Goal: Task Accomplishment & Management: Manage account settings

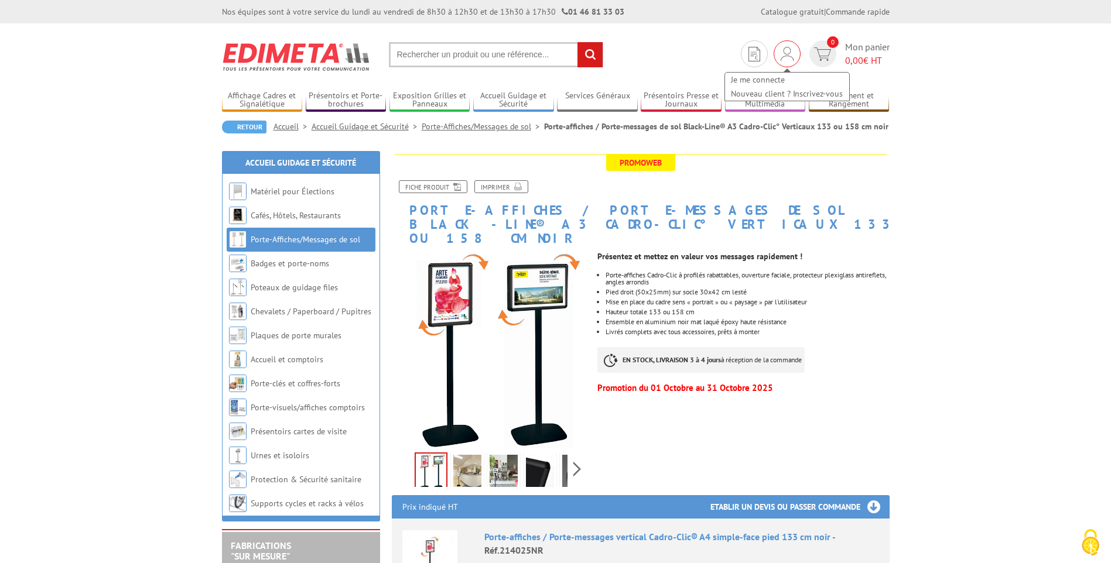
click at [785, 54] on img at bounding box center [787, 54] width 13 height 14
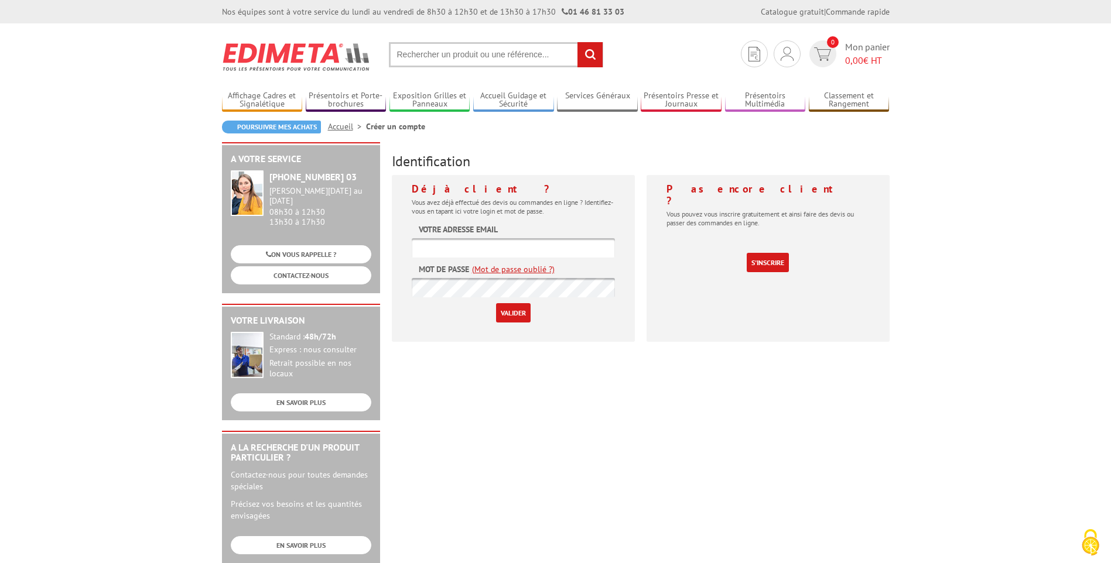
click at [489, 233] on label "Votre adresse email" at bounding box center [458, 230] width 79 height 12
click at [490, 228] on label "Votre adresse email" at bounding box center [458, 230] width 79 height 12
click at [443, 234] on label "Votre adresse email" at bounding box center [458, 230] width 79 height 12
click at [442, 265] on label "Mot de passe" at bounding box center [444, 270] width 50 height 12
click at [579, 225] on form "Votre adresse email Mot de passe (Mot de passe oublié ?) Valider" at bounding box center [513, 273] width 203 height 99
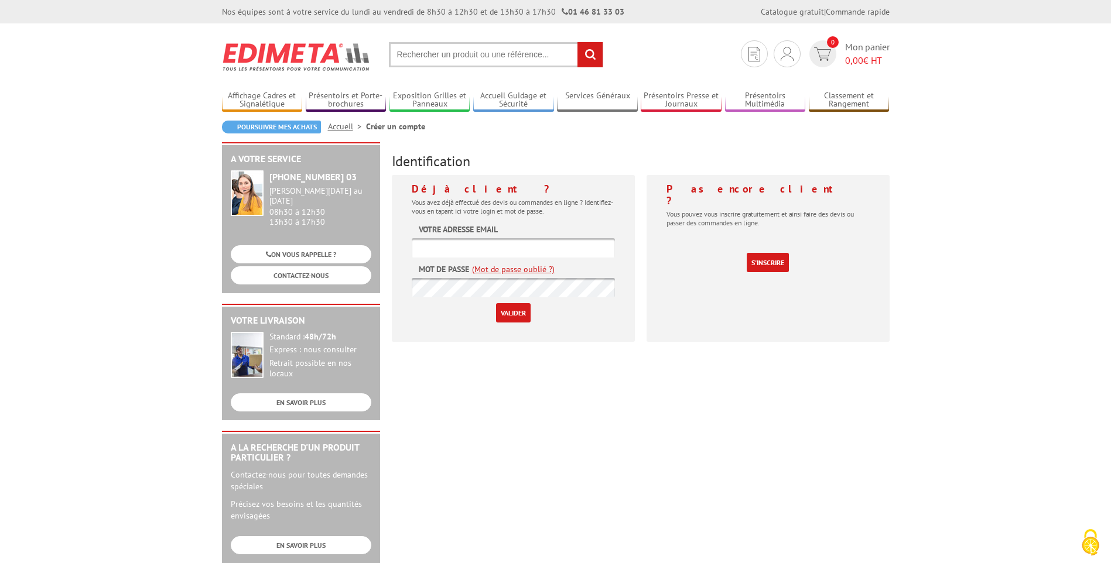
click at [432, 194] on h4 "Déjà client ?" at bounding box center [513, 189] width 203 height 12
click at [453, 228] on label "Votre adresse email" at bounding box center [458, 230] width 79 height 12
click at [457, 191] on h4 "Déjà client ?" at bounding box center [513, 189] width 203 height 12
click at [526, 230] on form "Votre adresse email Mot de passe (Mot de passe oublié ?) Valider" at bounding box center [513, 273] width 203 height 99
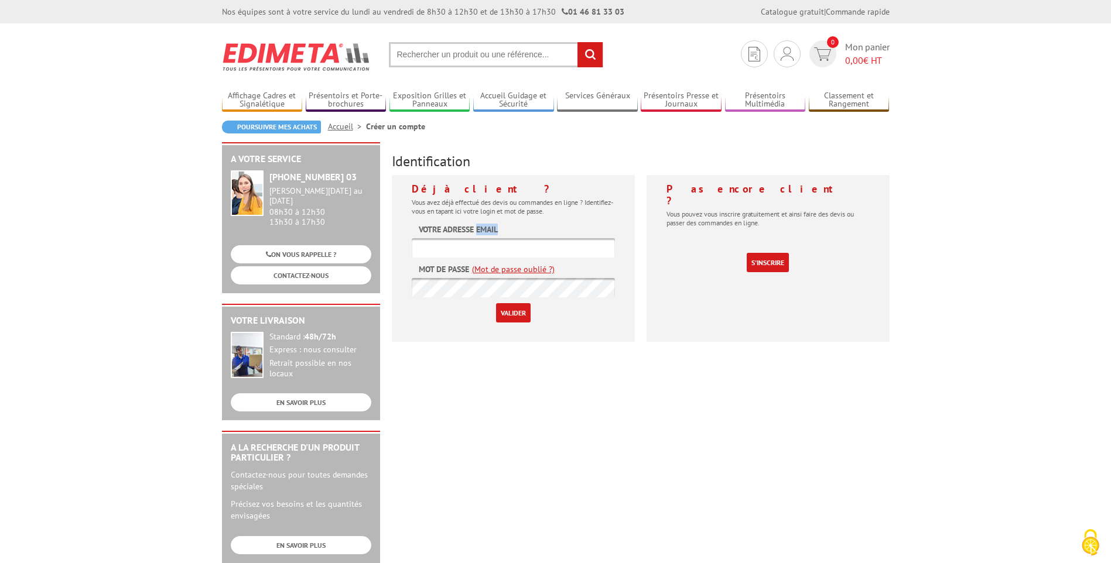
drag, startPoint x: 526, startPoint y: 230, endPoint x: 593, endPoint y: 235, distance: 67.6
click at [593, 235] on form "Votre adresse email Mot de passe (Mot de passe oublié ?) Valider" at bounding box center [513, 273] width 203 height 99
click at [784, 53] on img at bounding box center [787, 54] width 13 height 14
click at [764, 80] on link "Je me connecte" at bounding box center [787, 80] width 124 height 14
click at [531, 245] on input "text" at bounding box center [513, 247] width 203 height 19
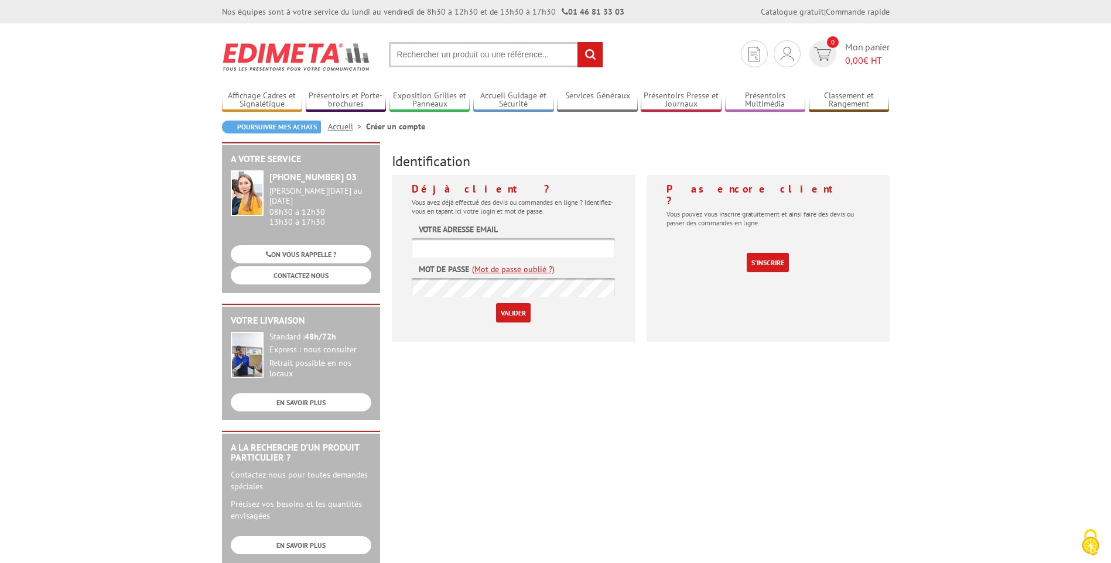
type input "frederic.vella@forgeem.com"
click at [517, 312] on input "Valider" at bounding box center [513, 312] width 35 height 19
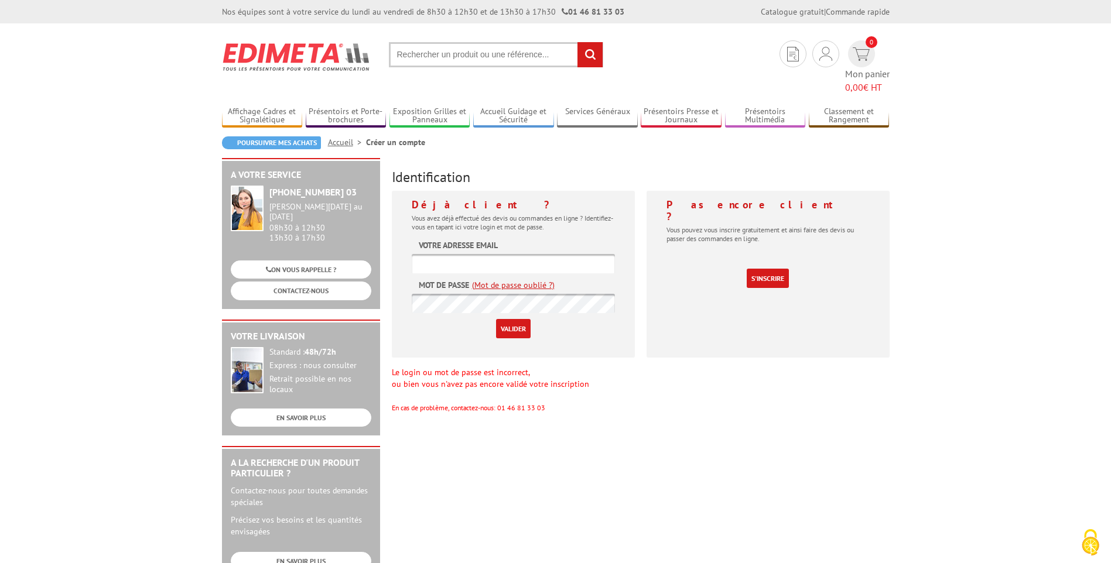
click at [507, 279] on link "(Mot de passe oublié ?)" at bounding box center [513, 285] width 83 height 12
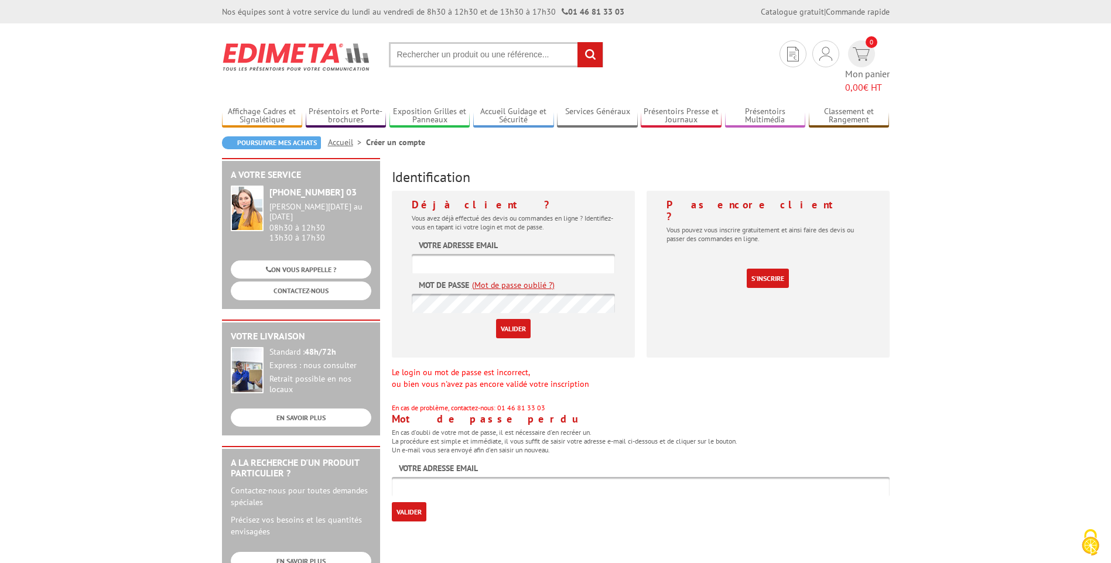
click at [486, 453] on div "Mot de passe perdu En cas d'oubli de votre mot de passe, il est nécessaire d'en…" at bounding box center [641, 467] width 498 height 108
click at [480, 477] on input "text" at bounding box center [641, 486] width 498 height 19
type input "f"
click at [412, 477] on input "text" at bounding box center [641, 486] width 498 height 19
type input "frederic.vella@forgeem.com"
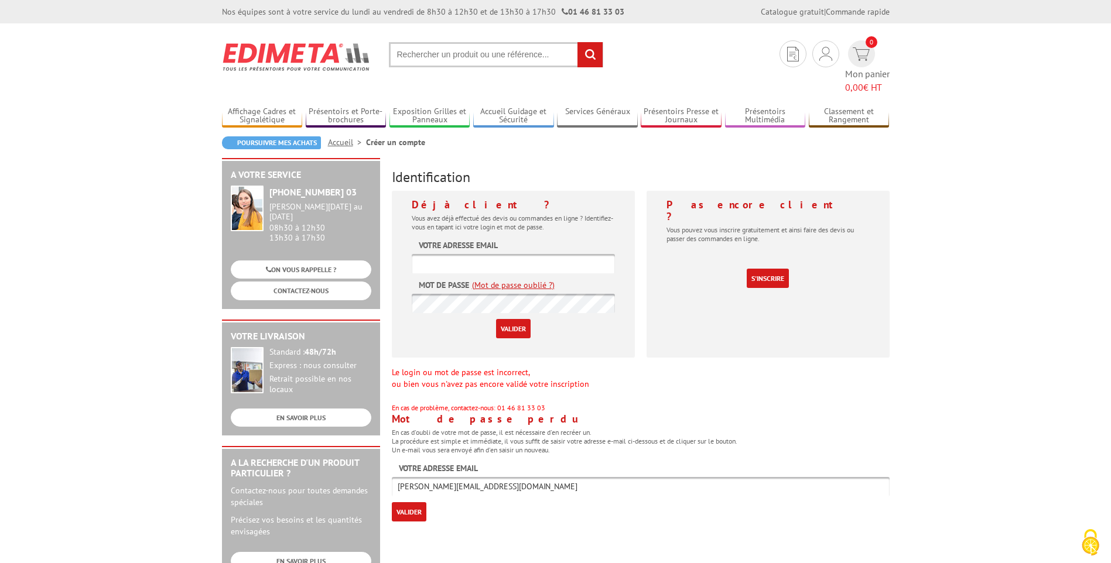
click at [405, 502] on input "Valider" at bounding box center [409, 511] width 35 height 19
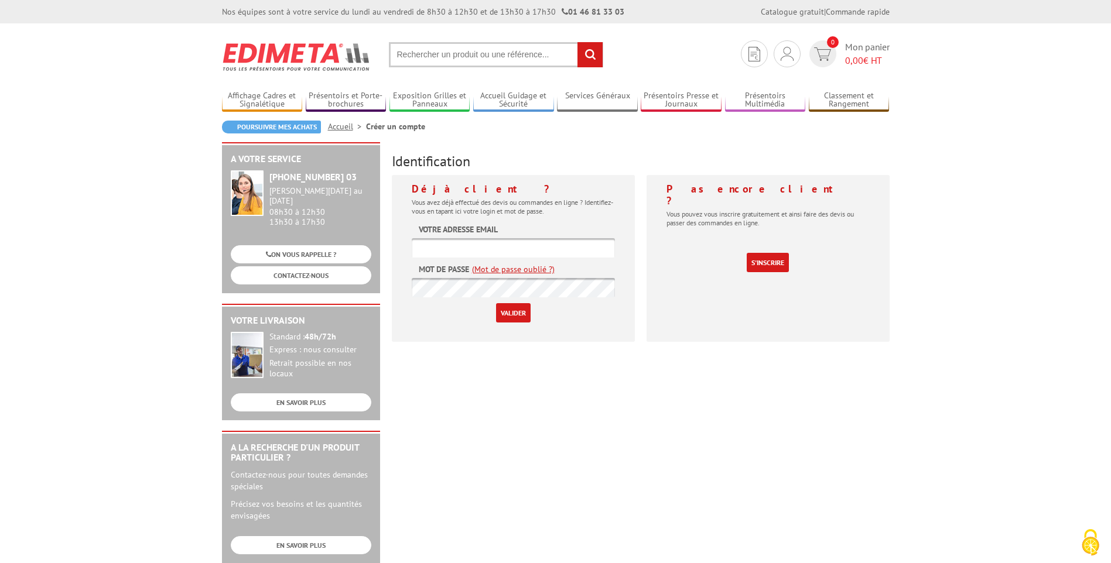
click at [500, 248] on input "text" at bounding box center [513, 247] width 203 height 19
click at [497, 245] on input "text" at bounding box center [513, 247] width 203 height 19
paste input "[PERSON_NAME][EMAIL_ADDRESS][DOMAIN_NAME]"
type input "[PERSON_NAME][EMAIL_ADDRESS][DOMAIN_NAME]"
click at [508, 311] on input "Valider" at bounding box center [513, 312] width 35 height 19
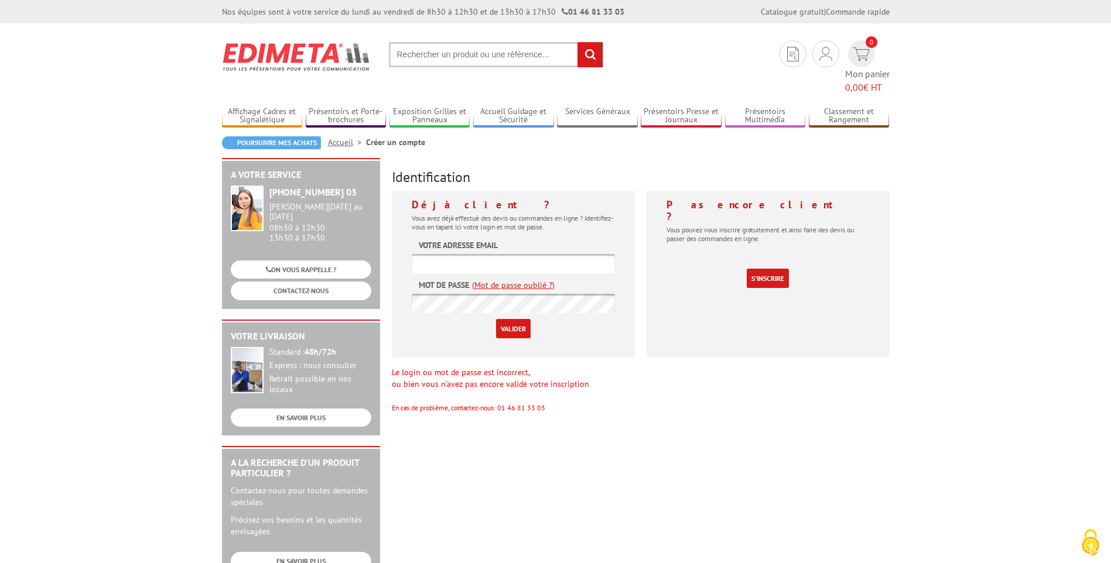
click at [500, 254] on input "text" at bounding box center [513, 263] width 203 height 19
type input "[PERSON_NAME][EMAIL_ADDRESS][DOMAIN_NAME]"
click at [516, 319] on input "Valider" at bounding box center [513, 328] width 35 height 19
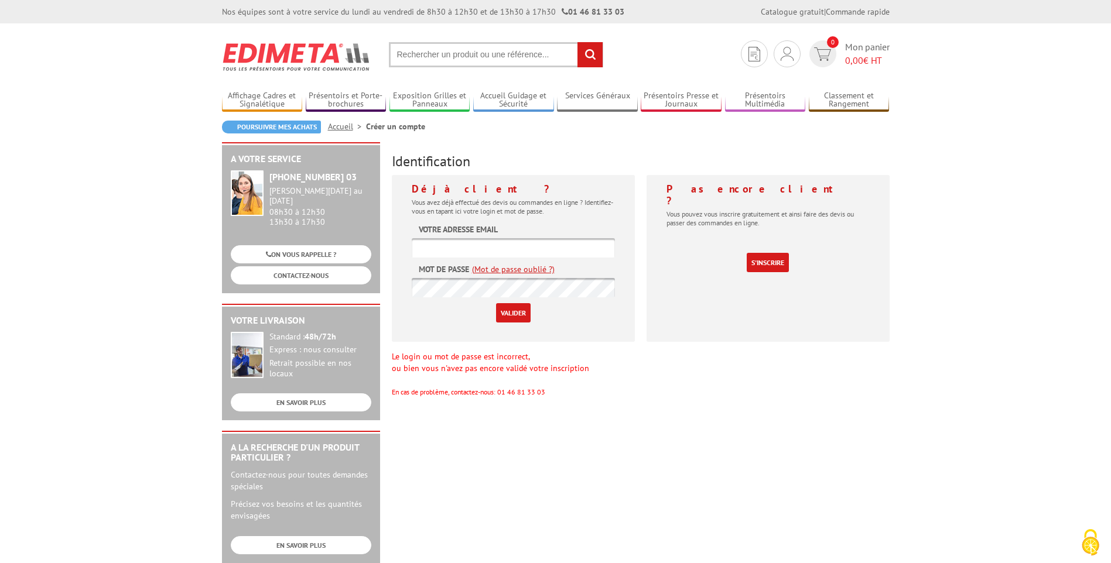
click at [466, 248] on input "text" at bounding box center [513, 247] width 203 height 19
click at [501, 247] on input "text" at bounding box center [513, 247] width 203 height 19
paste input "[PERSON_NAME][EMAIL_ADDRESS][DOMAIN_NAME]"
type input "[PERSON_NAME][EMAIL_ADDRESS][DOMAIN_NAME]"
click at [706, 354] on div "Le login ou mot de passe est incorrect, ou bien vous n'avez pas encore validé v…" at bounding box center [641, 374] width 498 height 47
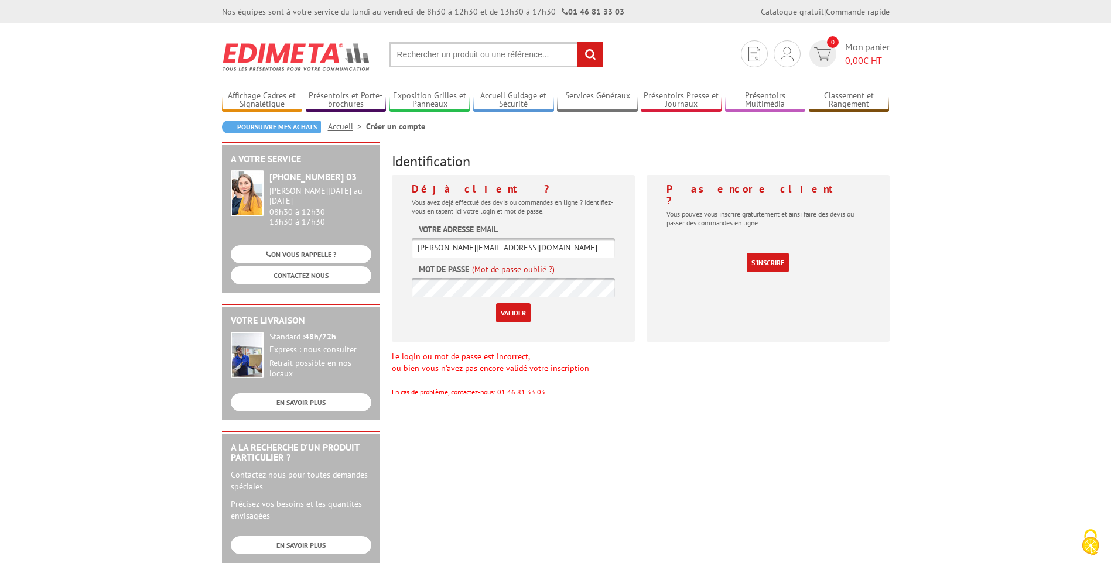
click at [515, 316] on input "Valider" at bounding box center [513, 312] width 35 height 19
click at [788, 59] on img at bounding box center [787, 54] width 13 height 14
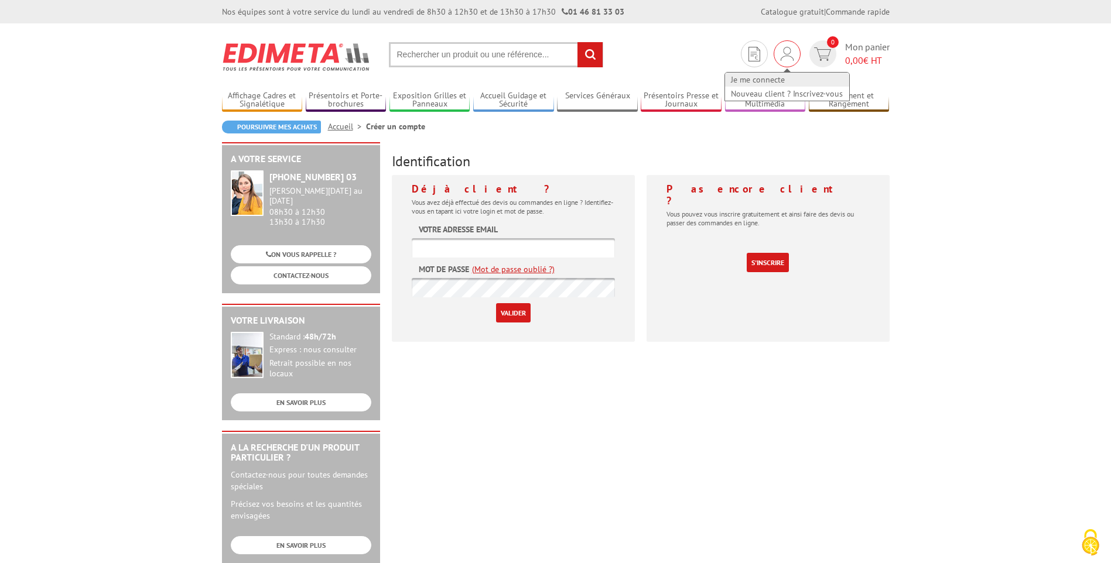
click at [764, 82] on link "Je me connecte" at bounding box center [787, 80] width 124 height 14
click at [503, 248] on input "text" at bounding box center [513, 247] width 203 height 19
type input "[PERSON_NAME][EMAIL_ADDRESS][DOMAIN_NAME]"
click at [496, 303] on input "Valider" at bounding box center [513, 312] width 35 height 19
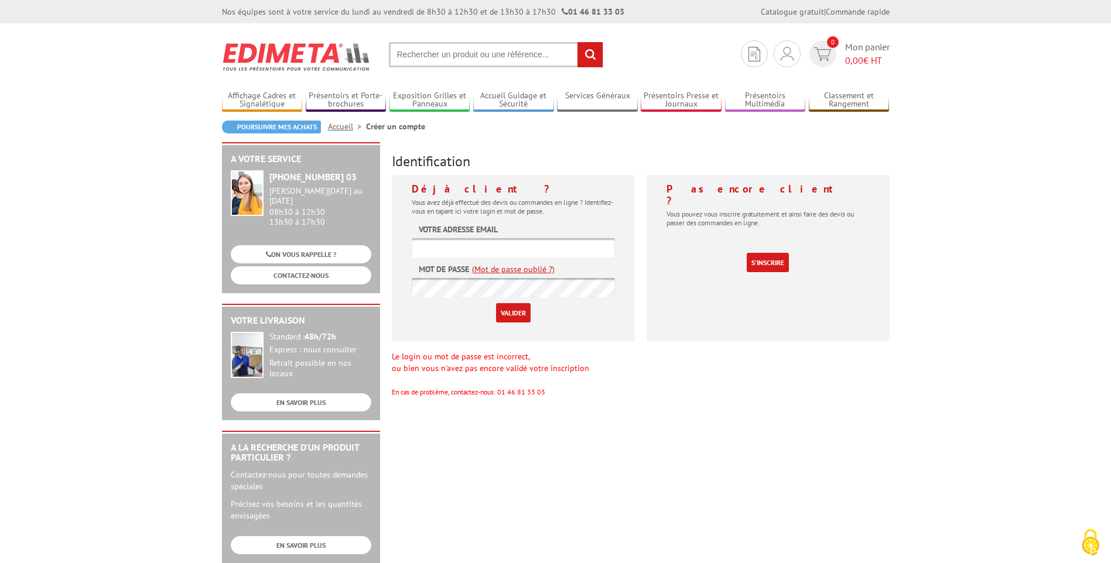
click at [525, 243] on input "text" at bounding box center [513, 247] width 203 height 19
type input "[PERSON_NAME][EMAIL_ADDRESS][DOMAIN_NAME]"
